Goal: Information Seeking & Learning: Learn about a topic

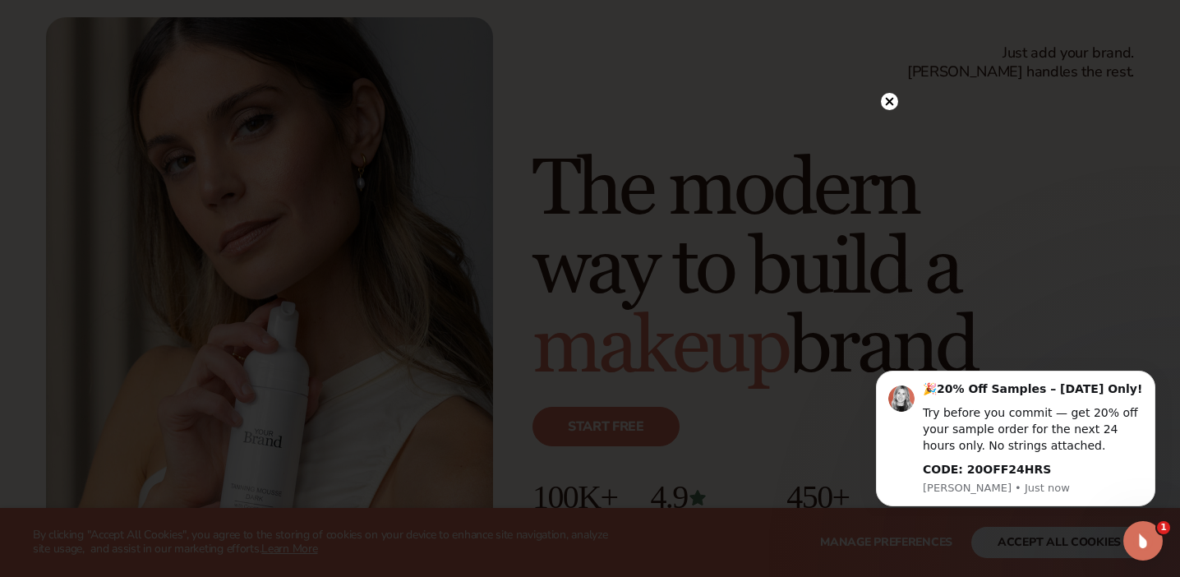
scroll to position [89, 0]
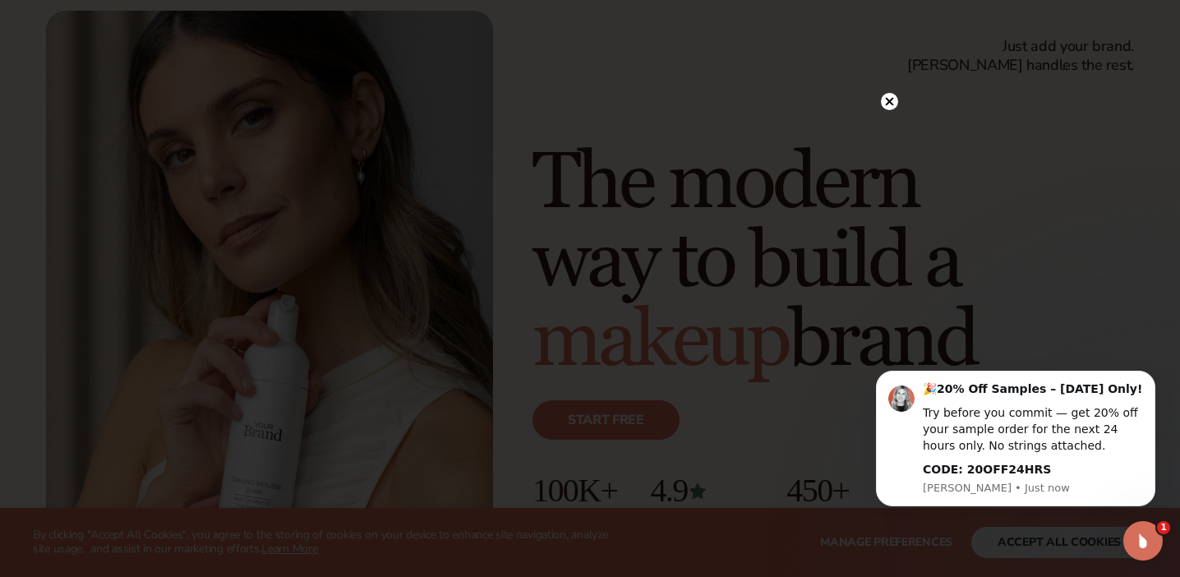
click at [884, 104] on circle at bounding box center [889, 101] width 17 height 17
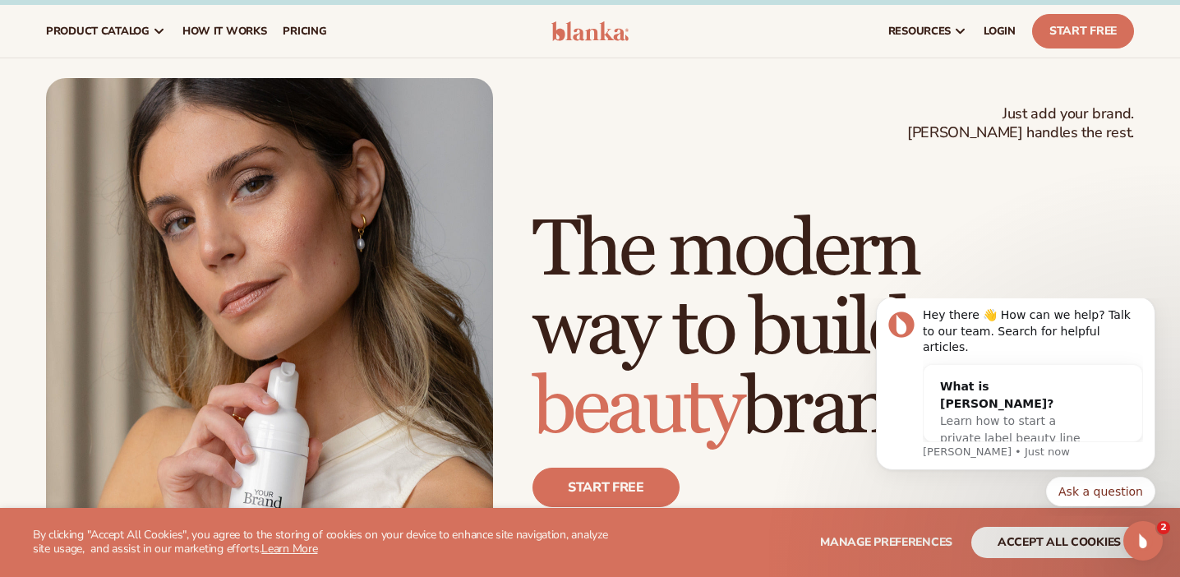
scroll to position [0, 0]
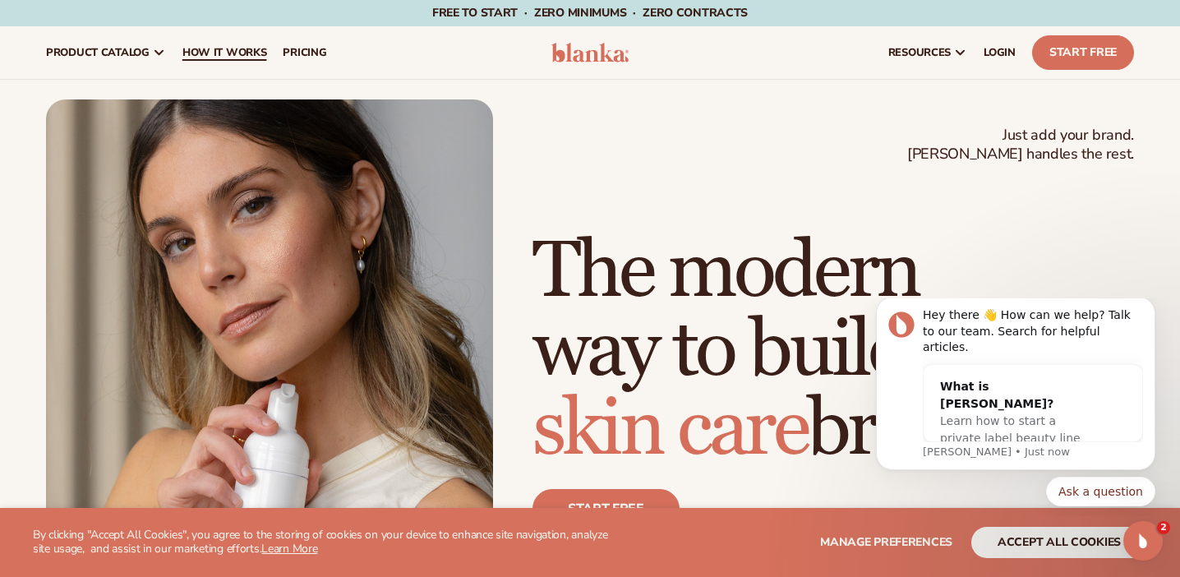
click at [233, 46] on span "How It Works" at bounding box center [224, 52] width 85 height 13
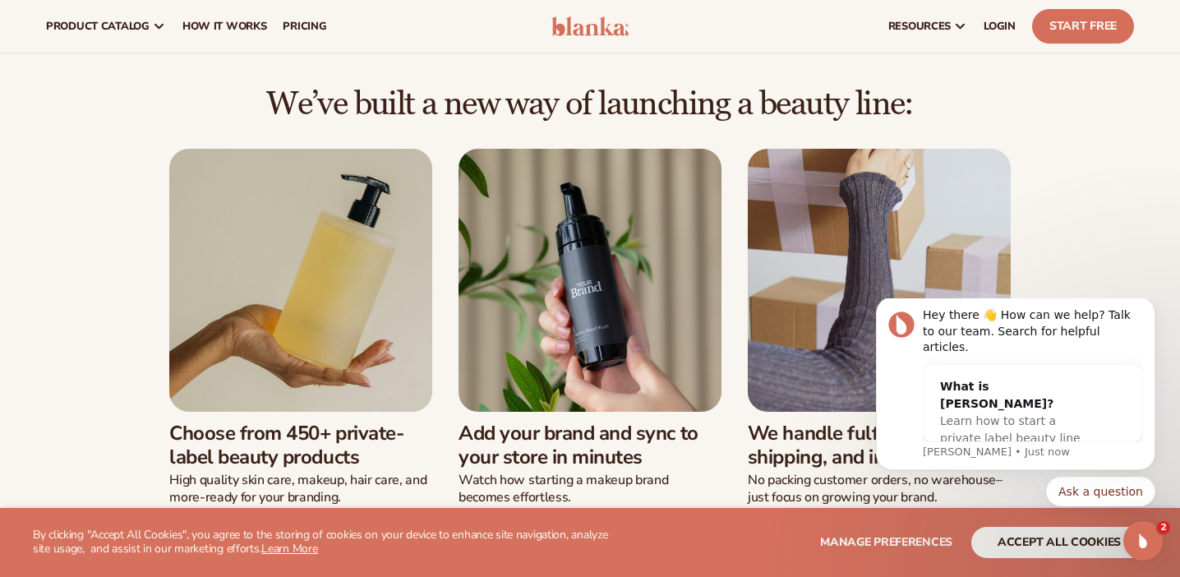
scroll to position [317, 0]
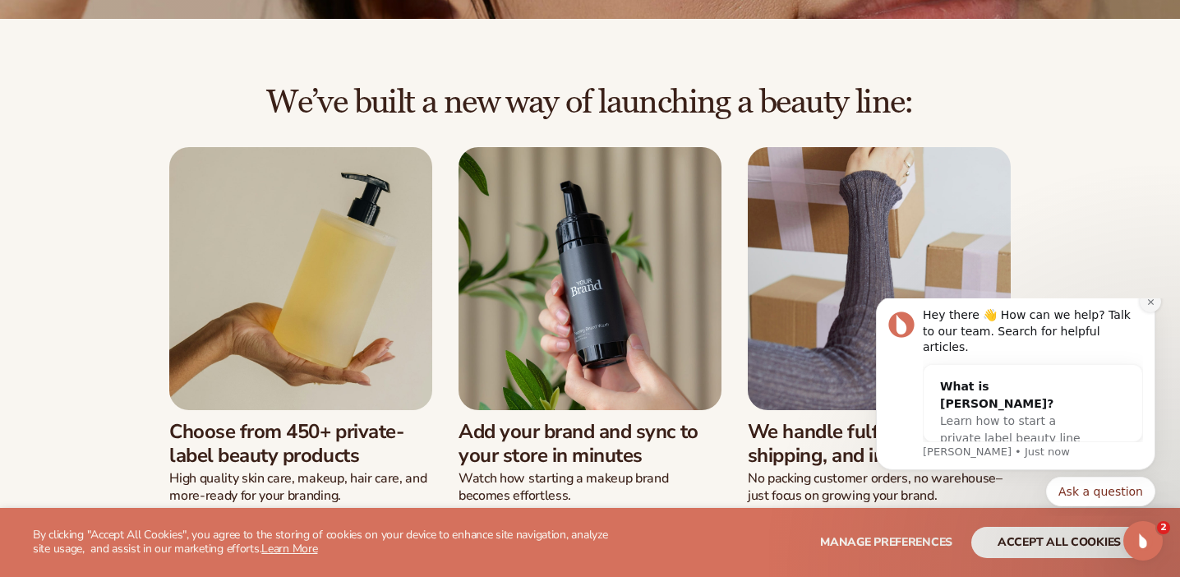
click at [1148, 306] on icon "Dismiss notification" at bounding box center [1150, 301] width 9 height 9
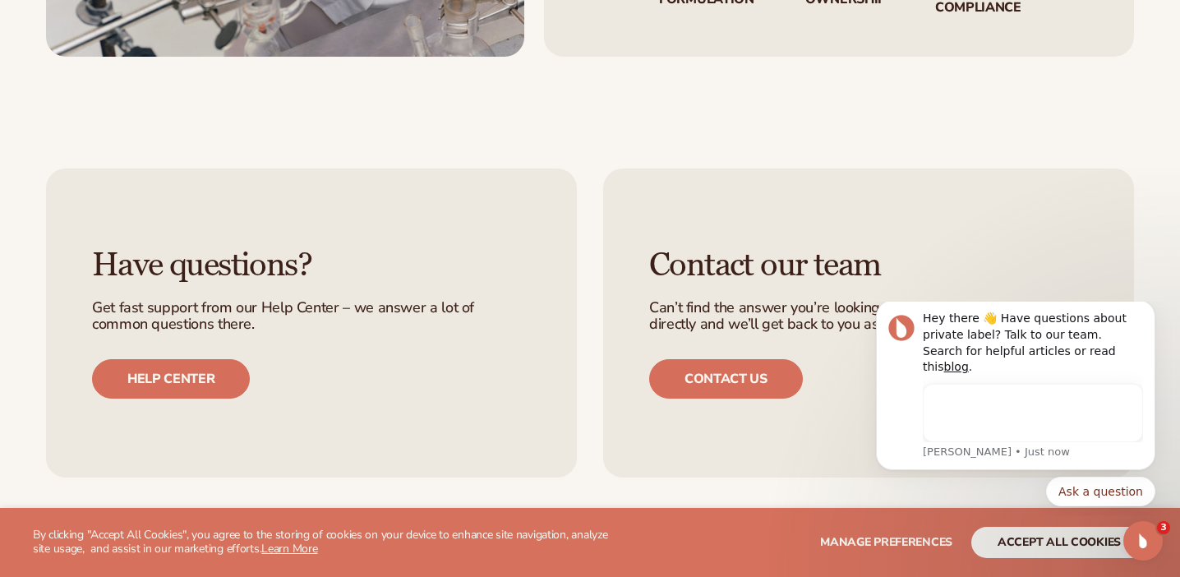
scroll to position [3200, 0]
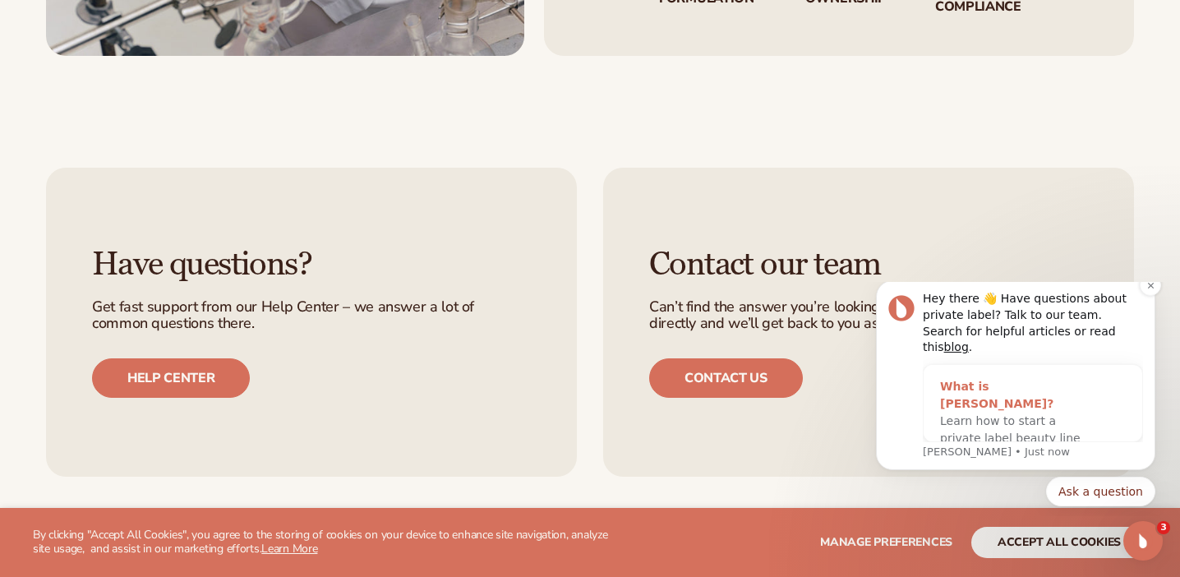
click at [1022, 424] on span "Learn how to start a private label beauty line with [PERSON_NAME]" at bounding box center [1010, 438] width 140 height 48
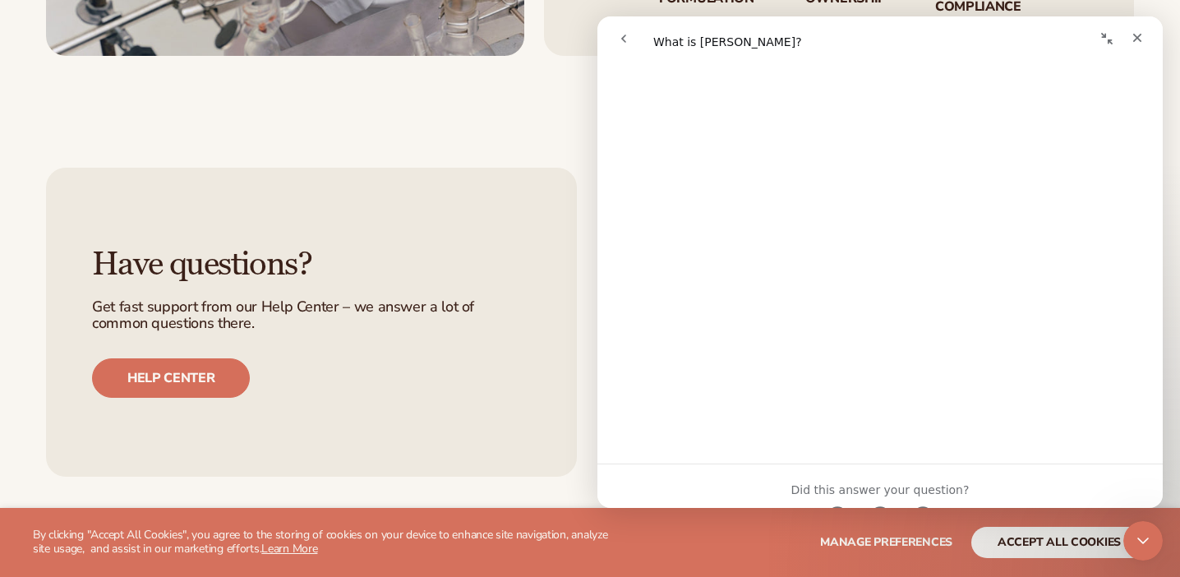
scroll to position [972, 0]
click at [1138, 35] on icon "Close" at bounding box center [1136, 37] width 13 height 13
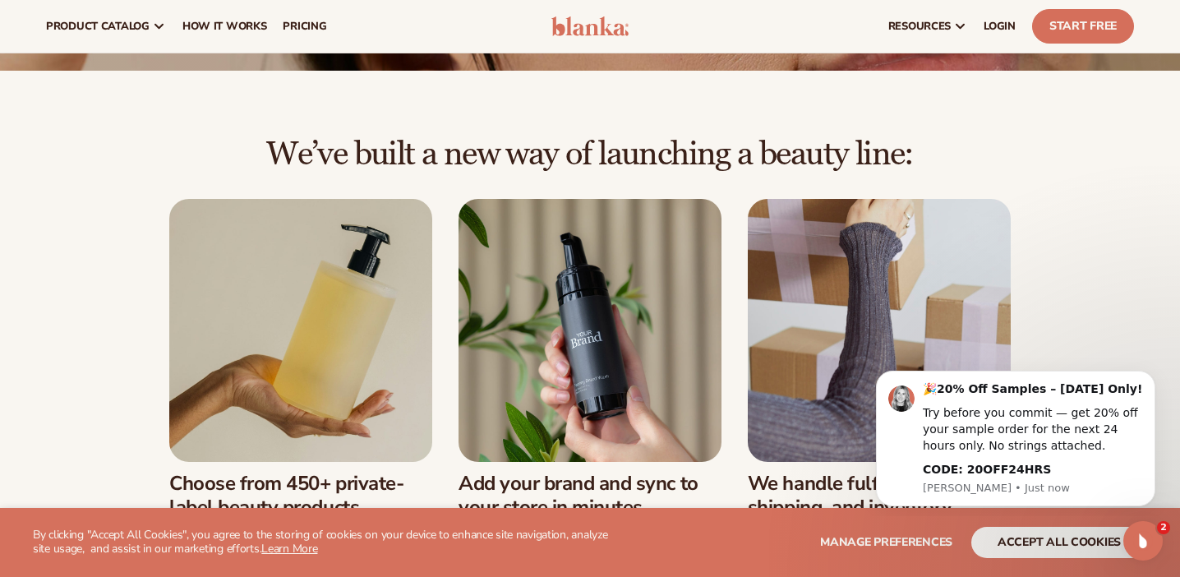
scroll to position [0, 0]
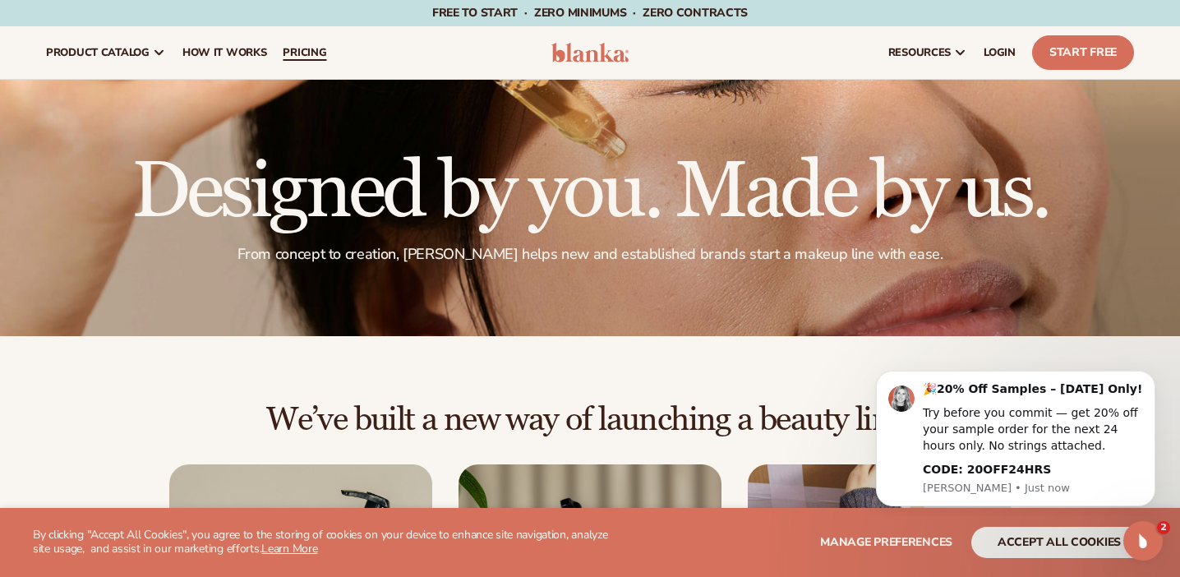
click at [311, 48] on span "pricing" at bounding box center [305, 52] width 44 height 13
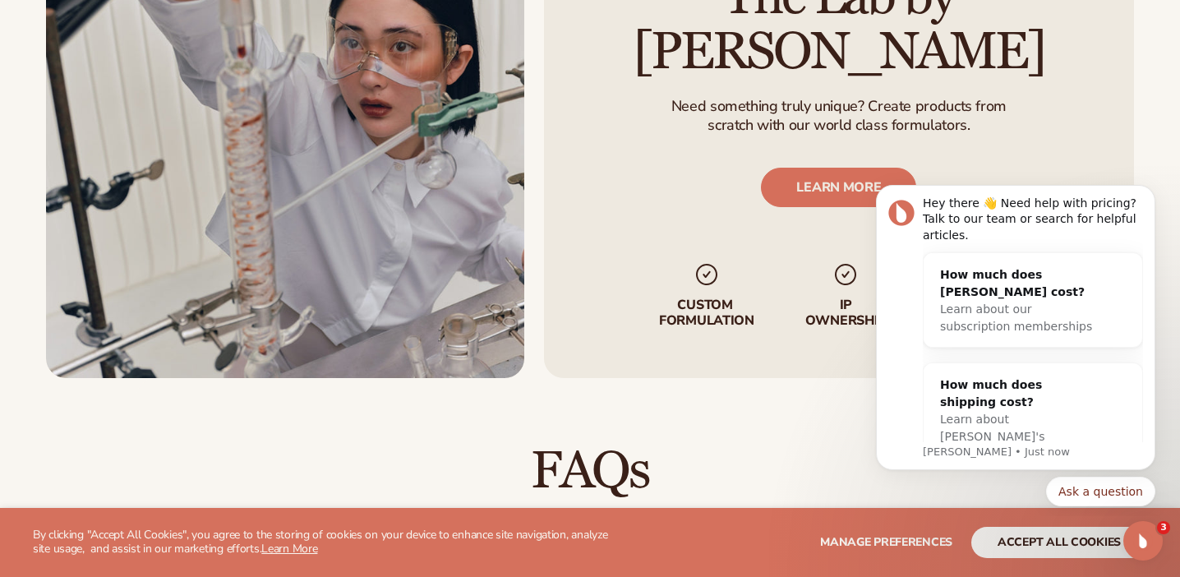
scroll to position [1957, 0]
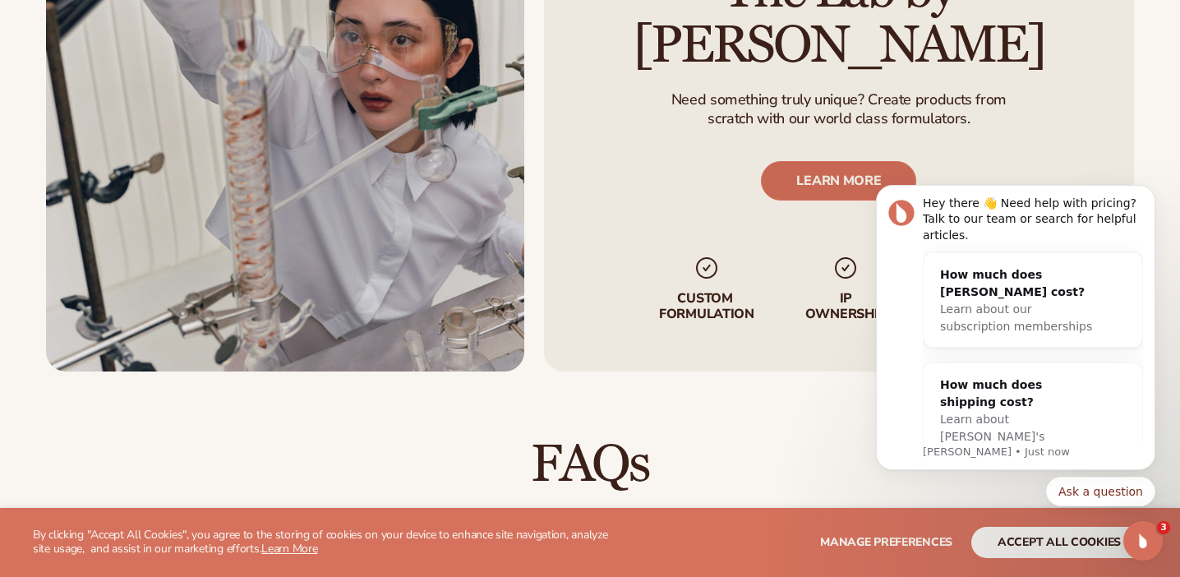
click at [826, 161] on link "LEARN MORE" at bounding box center [838, 180] width 155 height 39
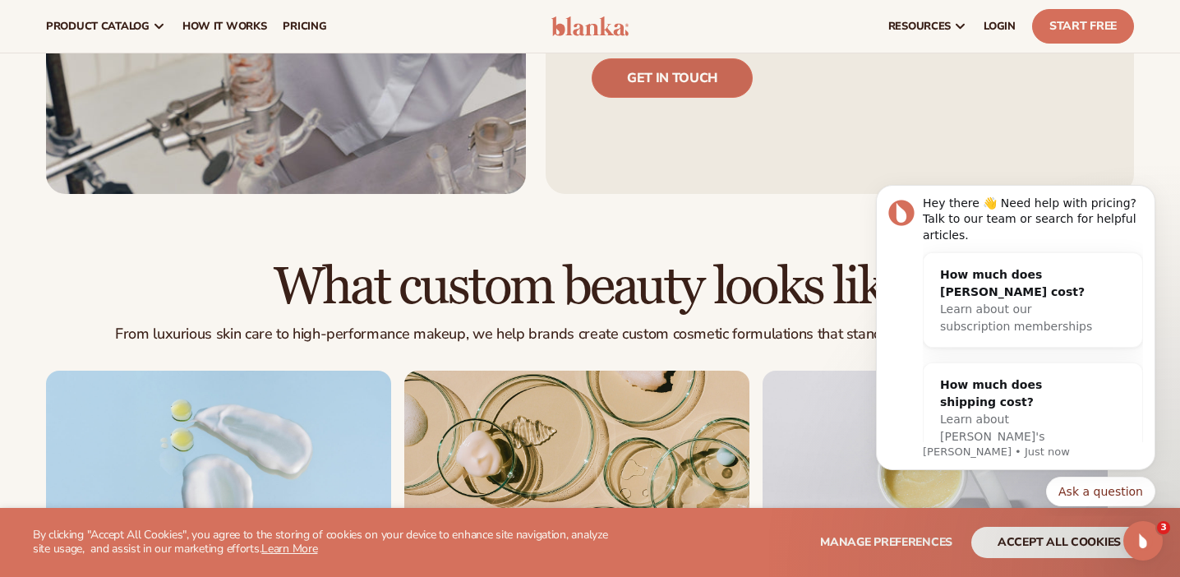
scroll to position [784, 0]
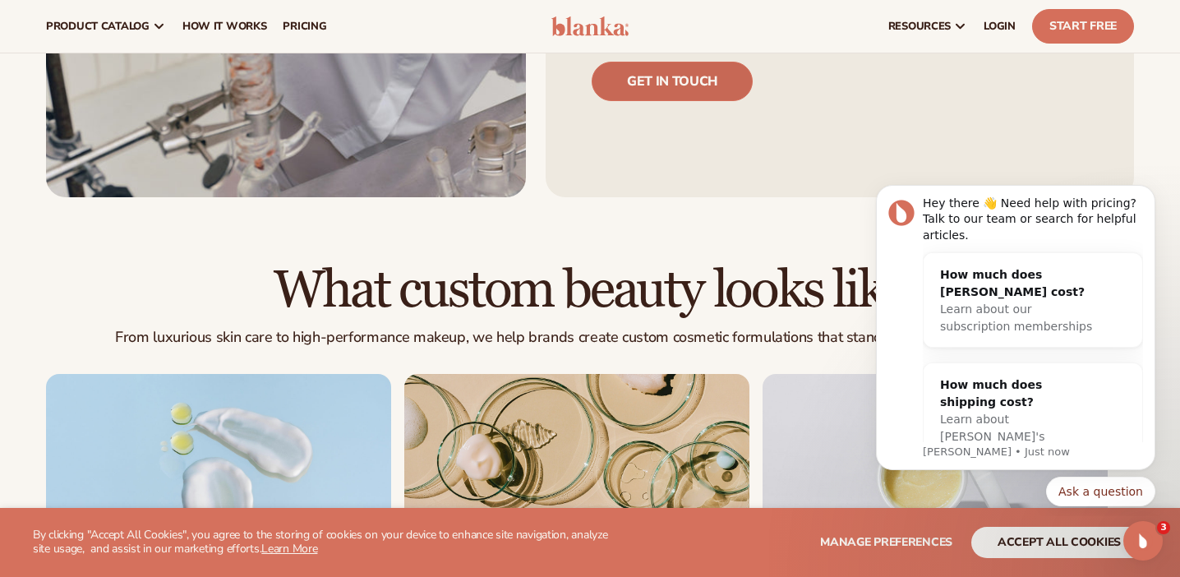
click at [690, 95] on link "Get in touch" at bounding box center [671, 81] width 161 height 39
